Goal: Information Seeking & Learning: Learn about a topic

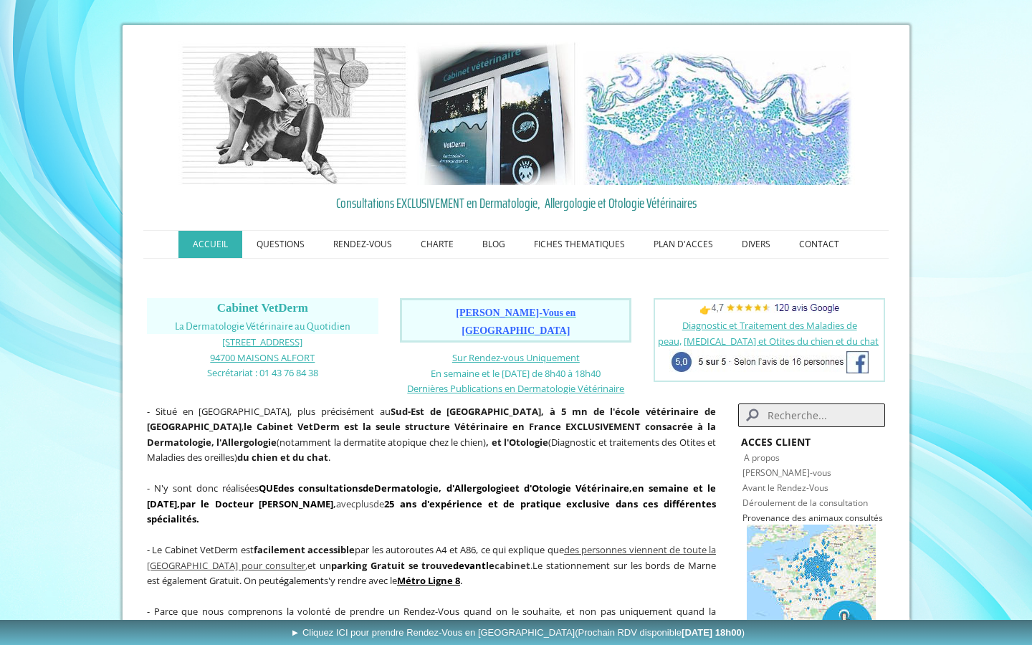
click at [765, 310] on img at bounding box center [775, 308] width 128 height 9
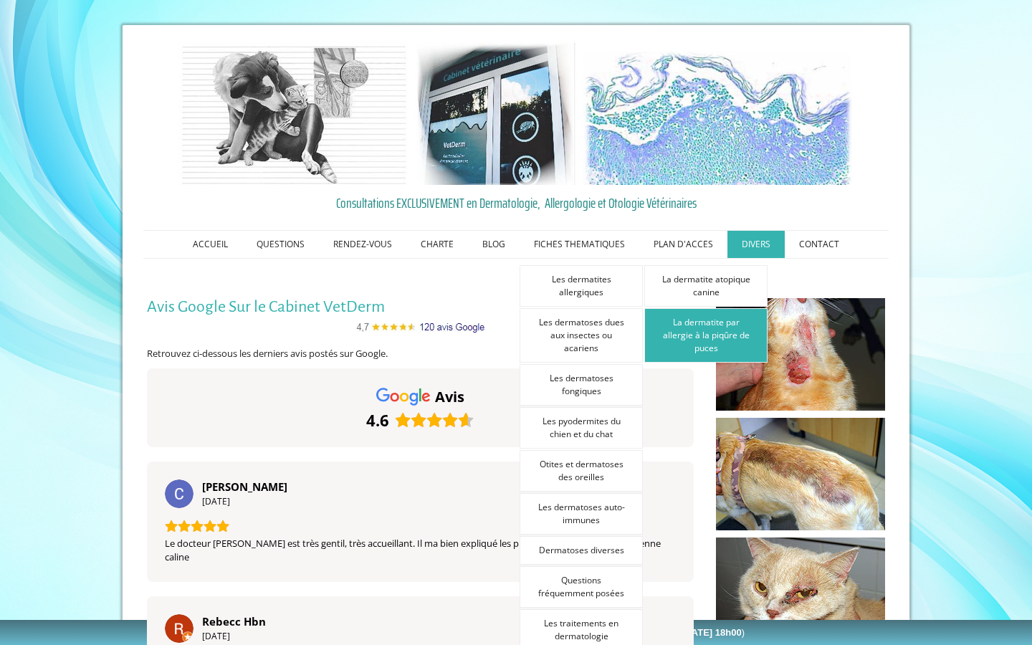
click at [687, 332] on link "La dermatite par allergie à la piqûre de puces" at bounding box center [705, 335] width 123 height 54
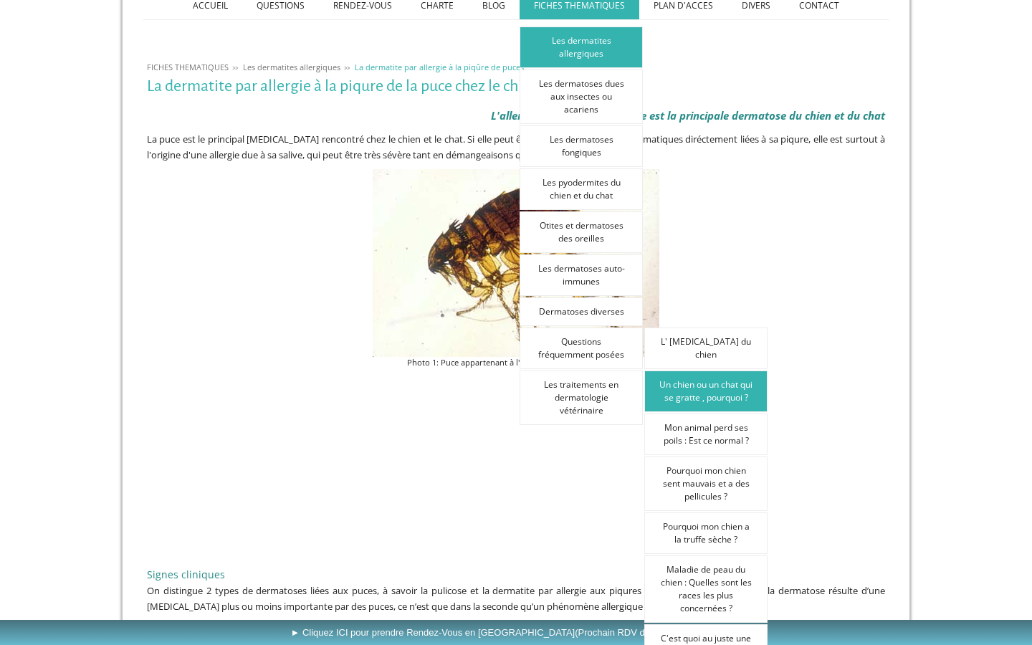
scroll to position [240, 0]
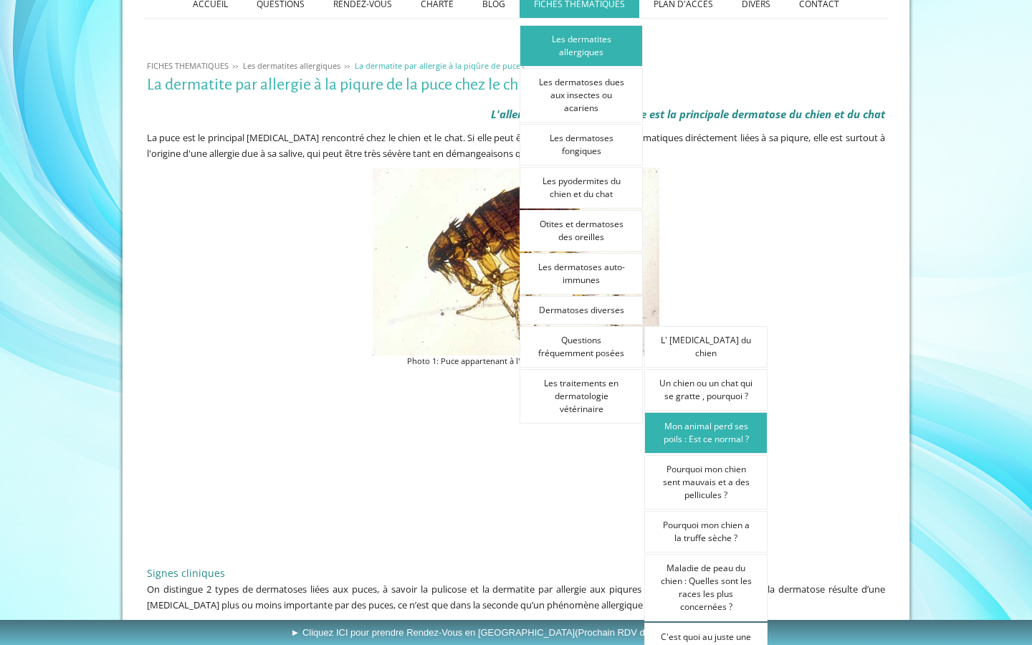
click at [685, 439] on link "Mon animal perd ses poils : Est ce normal ?" at bounding box center [705, 433] width 123 height 42
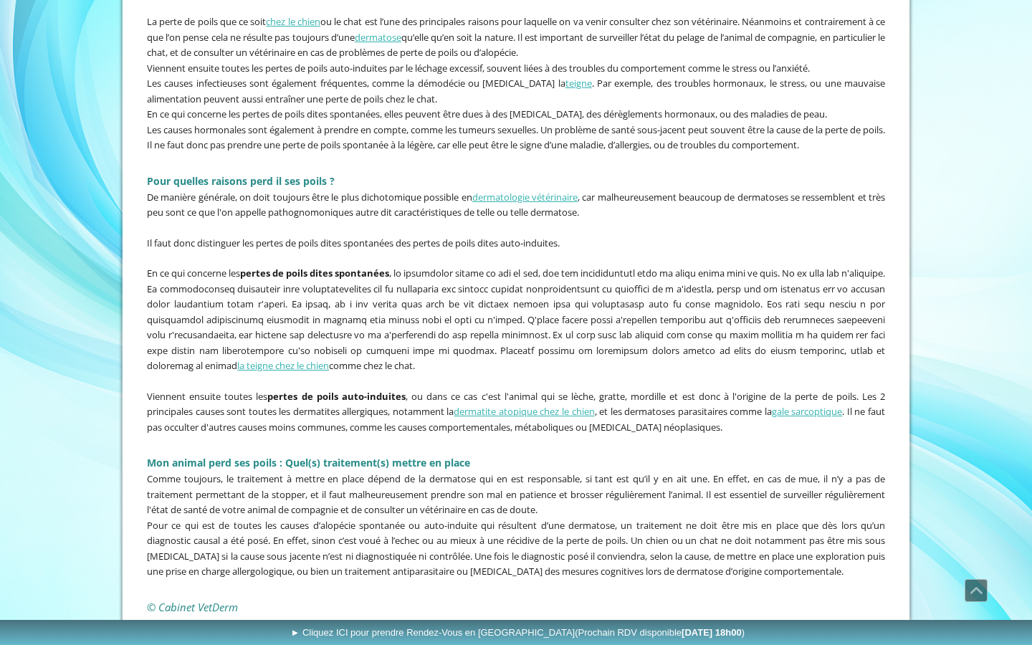
scroll to position [388, 0]
